Goal: Find specific page/section: Find specific page/section

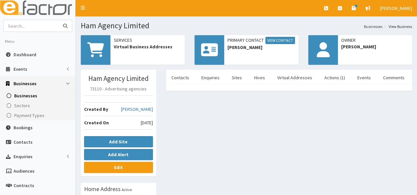
click at [22, 27] on input "text" at bounding box center [31, 26] width 55 height 12
type input "[PERSON_NAME]"
click at [59, 20] on button "submit" at bounding box center [65, 26] width 13 height 12
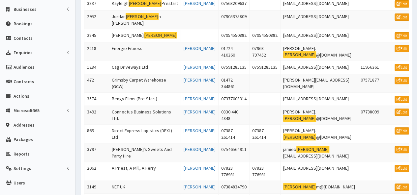
scroll to position [83, 0]
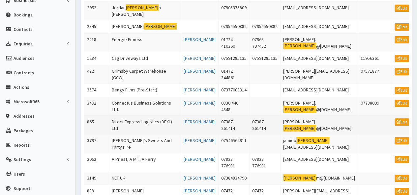
click at [140, 120] on td "Direct Express Logistics (DEXL) Ltd" at bounding box center [145, 125] width 72 height 19
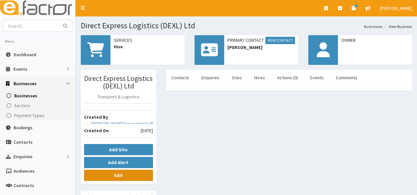
click at [114, 176] on link "Edit" at bounding box center [118, 175] width 69 height 11
click at [344, 75] on link "Comments" at bounding box center [346, 78] width 32 height 14
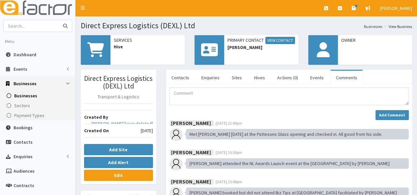
click at [45, 23] on input "text" at bounding box center [31, 26] width 55 height 12
type input "energie"
click at [59, 20] on button "submit" at bounding box center [65, 26] width 13 height 12
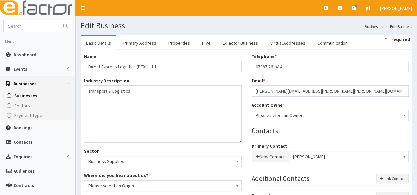
scroll to position [171, 0]
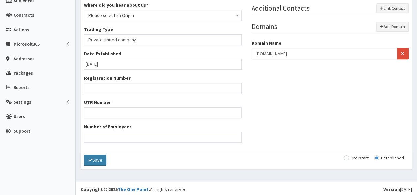
click at [95, 159] on button "Save" at bounding box center [95, 160] width 22 height 11
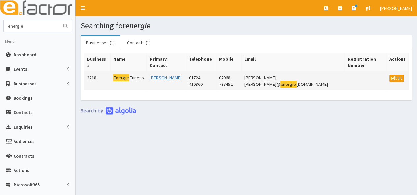
click at [123, 74] on mark "Energie" at bounding box center [121, 77] width 16 height 7
